Goal: Information Seeking & Learning: Learn about a topic

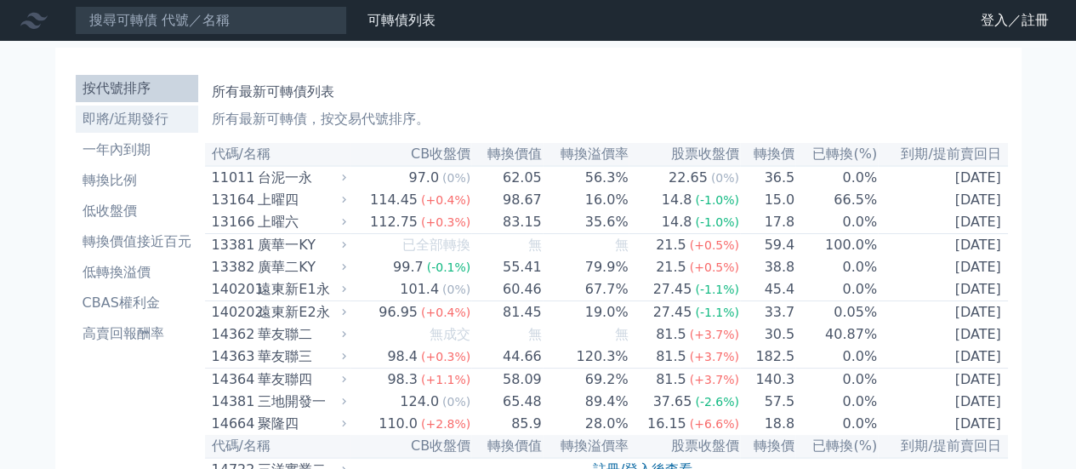
click at [131, 117] on li "即將/近期發行" at bounding box center [137, 119] width 123 height 20
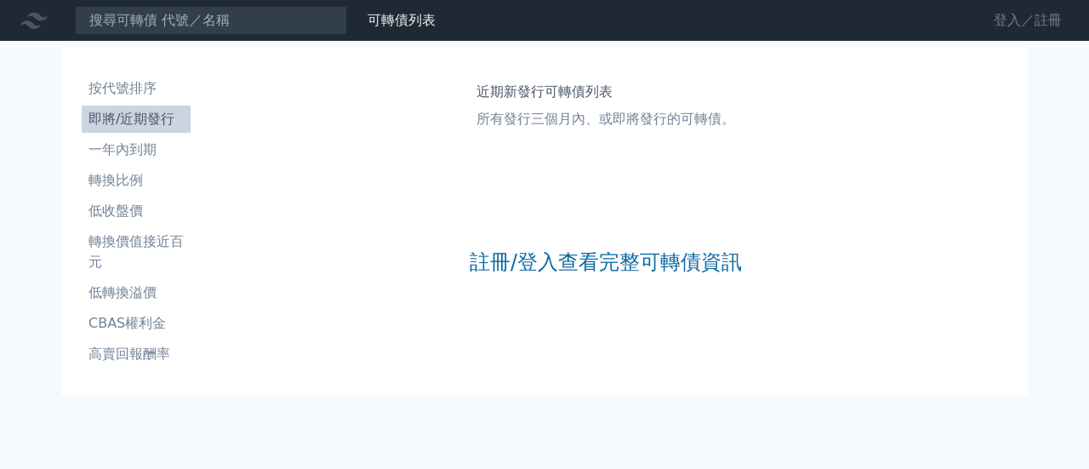
click at [1000, 20] on link "登入／註冊" at bounding box center [1027, 20] width 95 height 27
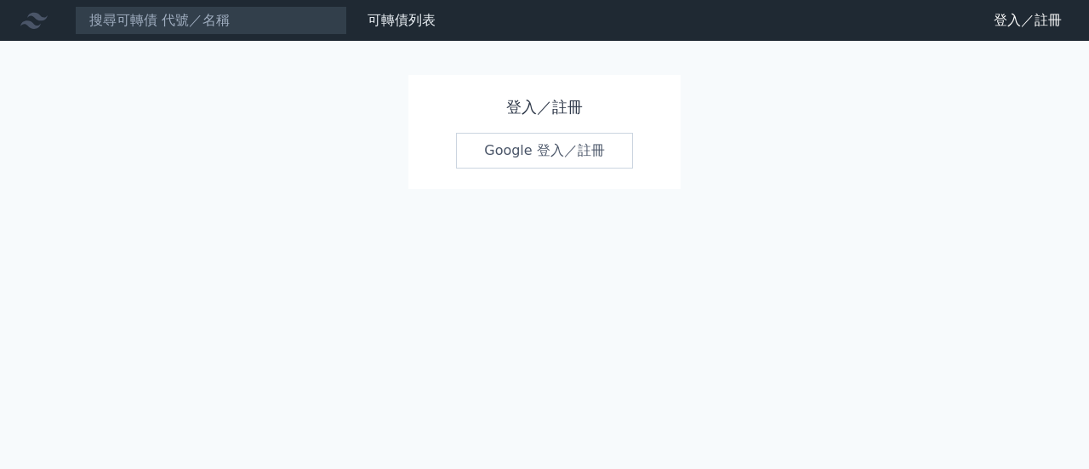
click at [500, 145] on link "Google 登入／註冊" at bounding box center [544, 151] width 177 height 36
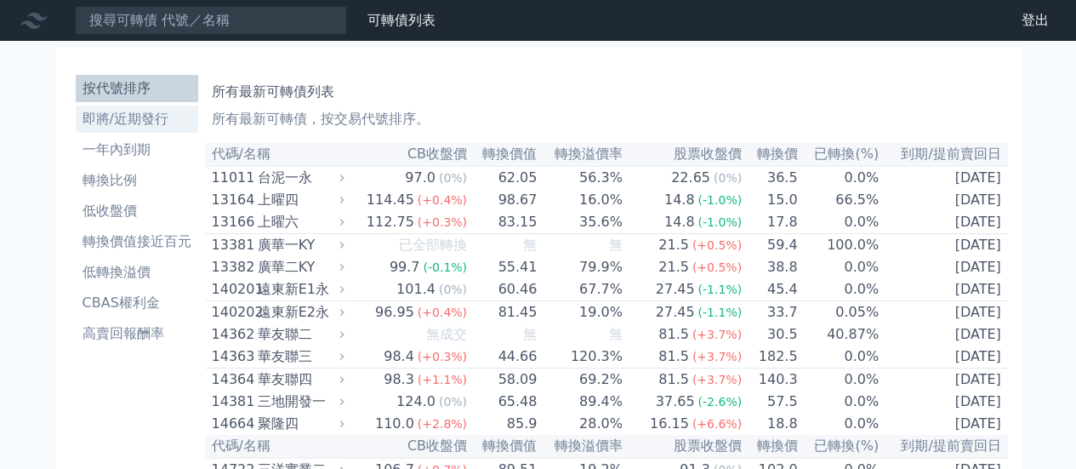
click at [148, 129] on link "即將/近期發行" at bounding box center [137, 118] width 123 height 27
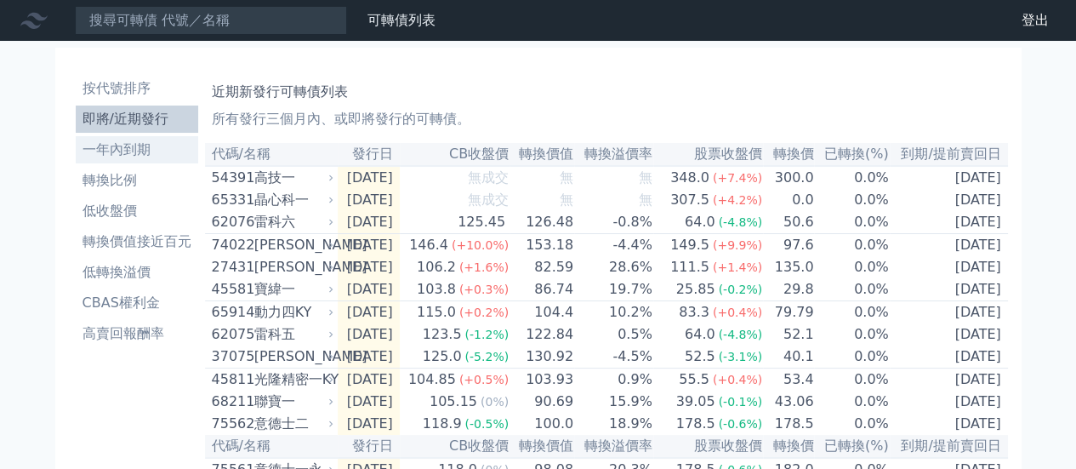
click at [145, 147] on li "一年內到期" at bounding box center [137, 150] width 123 height 20
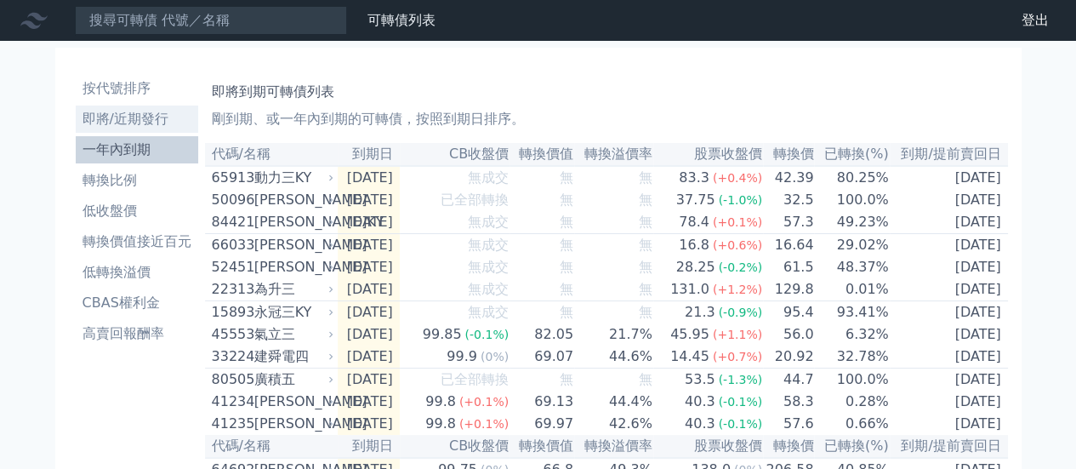
click at [138, 125] on li "即將/近期發行" at bounding box center [137, 119] width 123 height 20
